Goal: Book appointment/travel/reservation

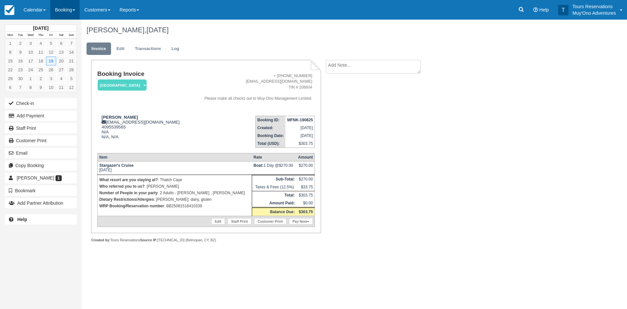
click at [61, 9] on link "Booking" at bounding box center [64, 10] width 29 height 20
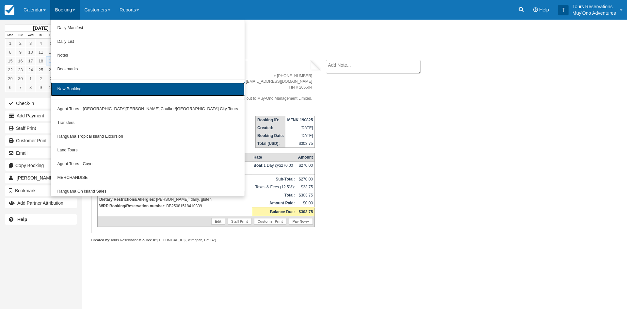
click at [72, 93] on link "New Booking" at bounding box center [148, 89] width 194 height 14
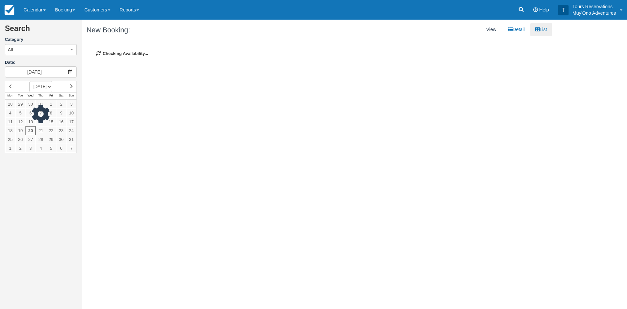
click at [61, 86] on div at bounding box center [41, 117] width 72 height 72
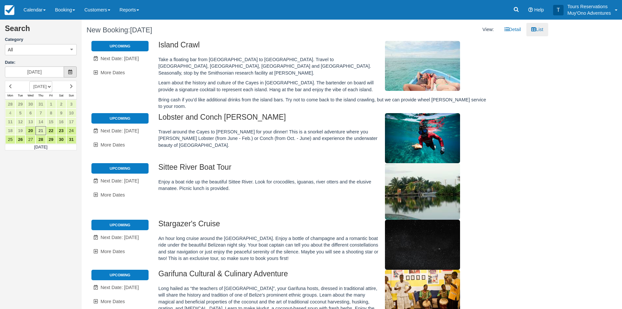
click at [72, 70] on icon at bounding box center [70, 72] width 5 height 5
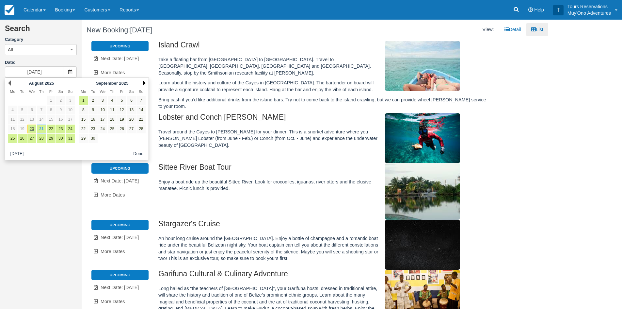
click at [146, 81] on link "Next" at bounding box center [144, 82] width 3 height 5
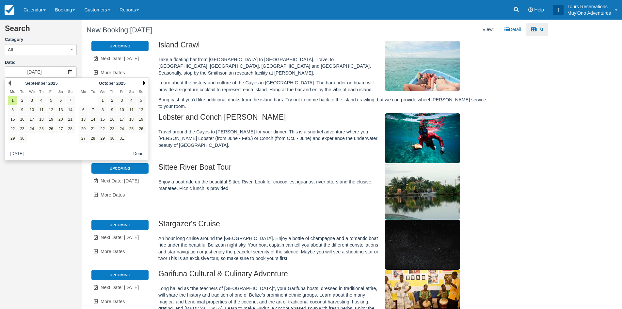
click at [144, 82] on link "Next" at bounding box center [144, 82] width 3 height 5
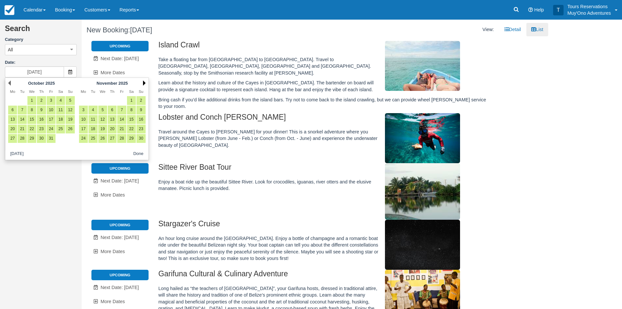
click at [146, 83] on link "Next" at bounding box center [144, 82] width 3 height 5
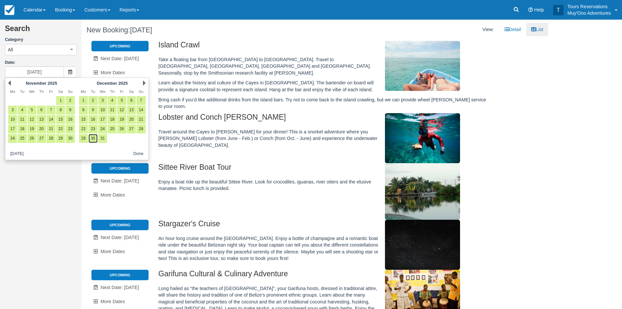
click at [91, 138] on link "30" at bounding box center [93, 138] width 9 height 9
type input "12/30/25"
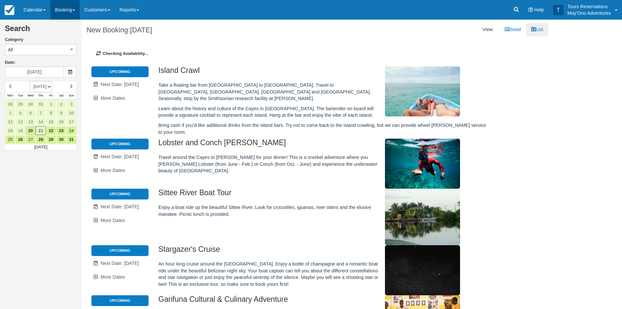
click at [62, 13] on link "Booking" at bounding box center [64, 10] width 29 height 20
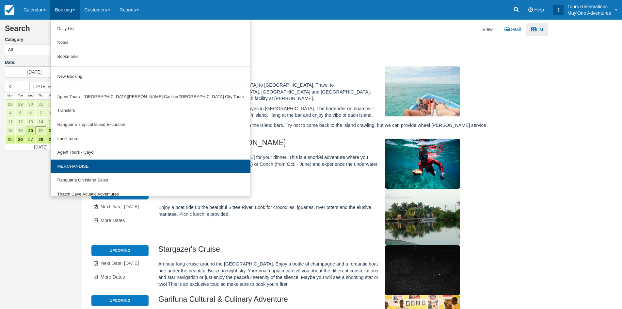
scroll to position [20, 0]
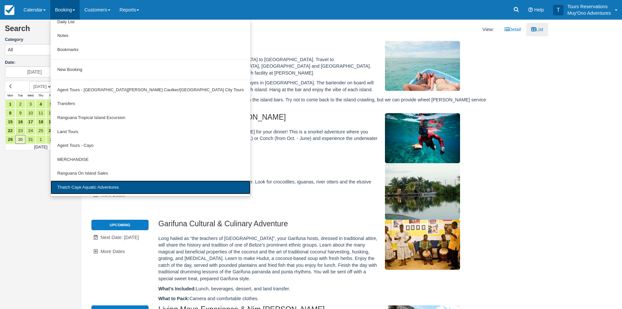
click at [96, 183] on link "Thatch Caye Aquatic Adventures" at bounding box center [151, 187] width 200 height 14
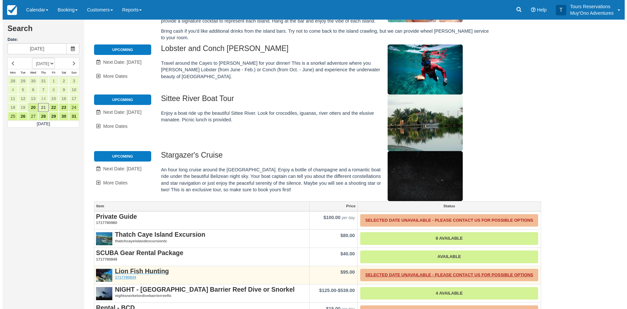
scroll to position [135, 0]
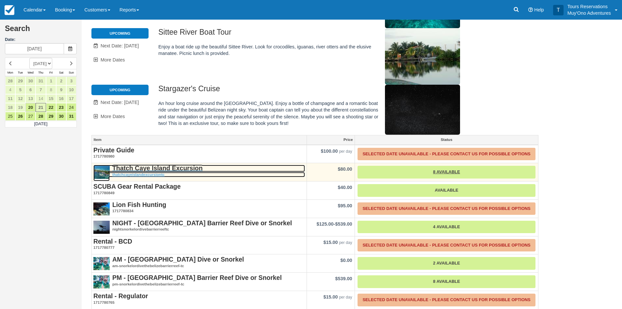
click at [161, 164] on strong "Thatch Caye Island Excursion" at bounding box center [157, 167] width 91 height 7
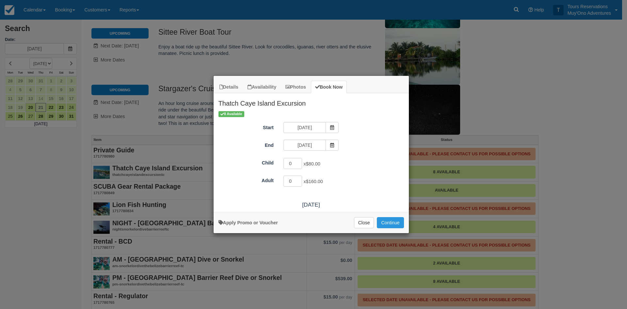
drag, startPoint x: 328, startPoint y: 127, endPoint x: 348, endPoint y: 115, distance: 23.7
click at [328, 126] on span "Item Modal" at bounding box center [332, 127] width 13 height 11
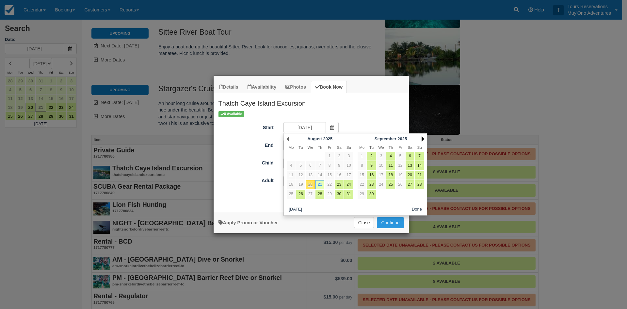
click at [422, 140] on link "Next" at bounding box center [423, 138] width 3 height 5
click at [372, 193] on link "30" at bounding box center [371, 194] width 9 height 9
type input "12/30/25"
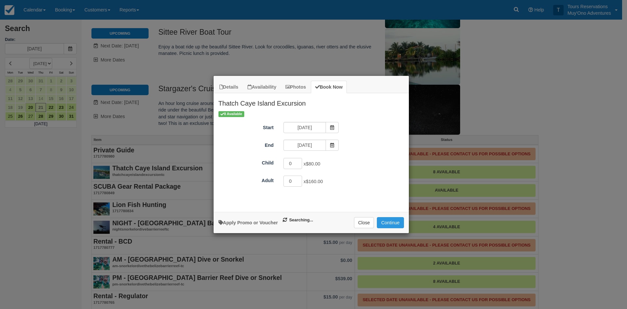
type input "12/30/25"
click at [299, 179] on input "1" at bounding box center [293, 180] width 19 height 11
click at [299, 179] on input "2" at bounding box center [293, 180] width 19 height 11
click at [299, 179] on input "3" at bounding box center [293, 180] width 19 height 11
click at [299, 179] on input "4" at bounding box center [293, 180] width 19 height 11
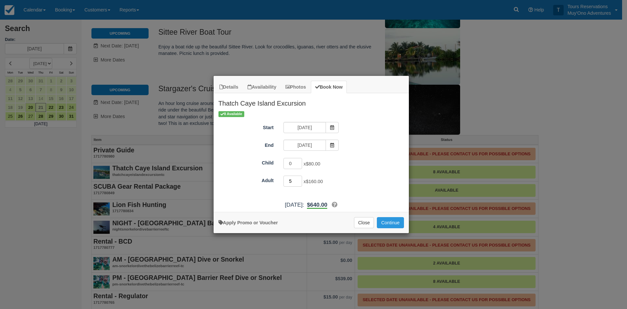
type input "5"
click at [299, 179] on input "5" at bounding box center [293, 180] width 19 height 11
click at [397, 220] on button "Continue" at bounding box center [390, 222] width 27 height 11
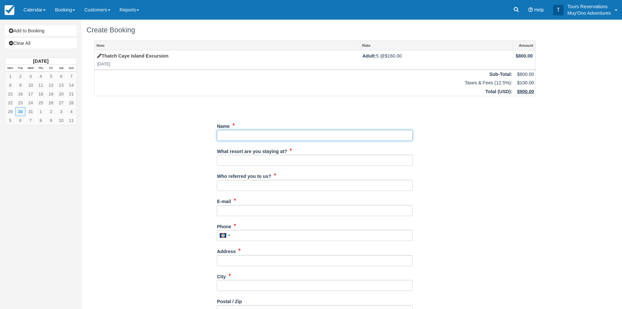
click at [243, 137] on input "Name" at bounding box center [315, 135] width 196 height 11
